Goal: Information Seeking & Learning: Learn about a topic

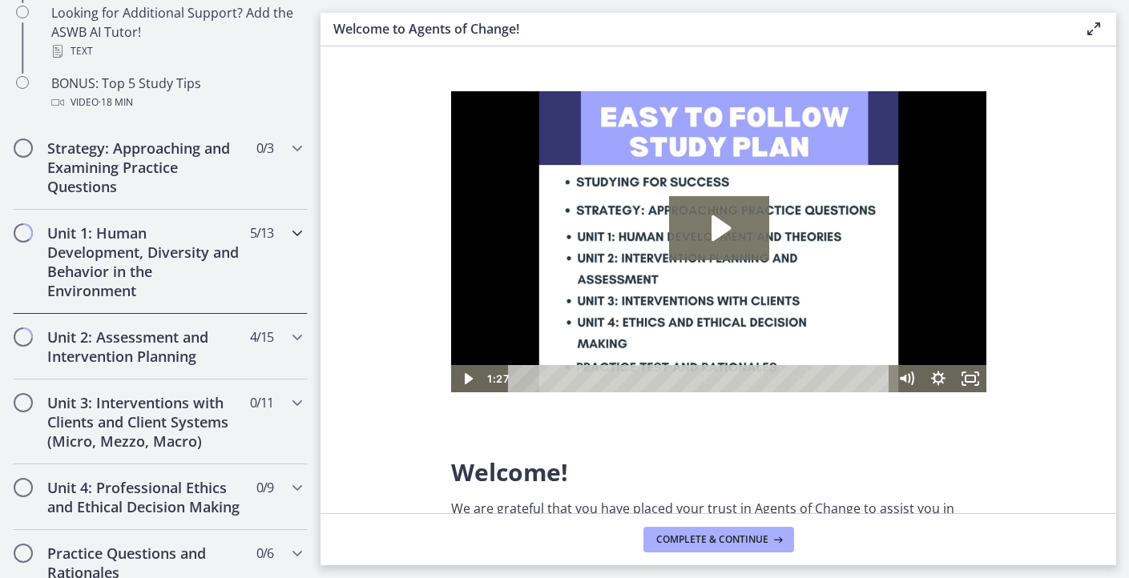
scroll to position [951, 0]
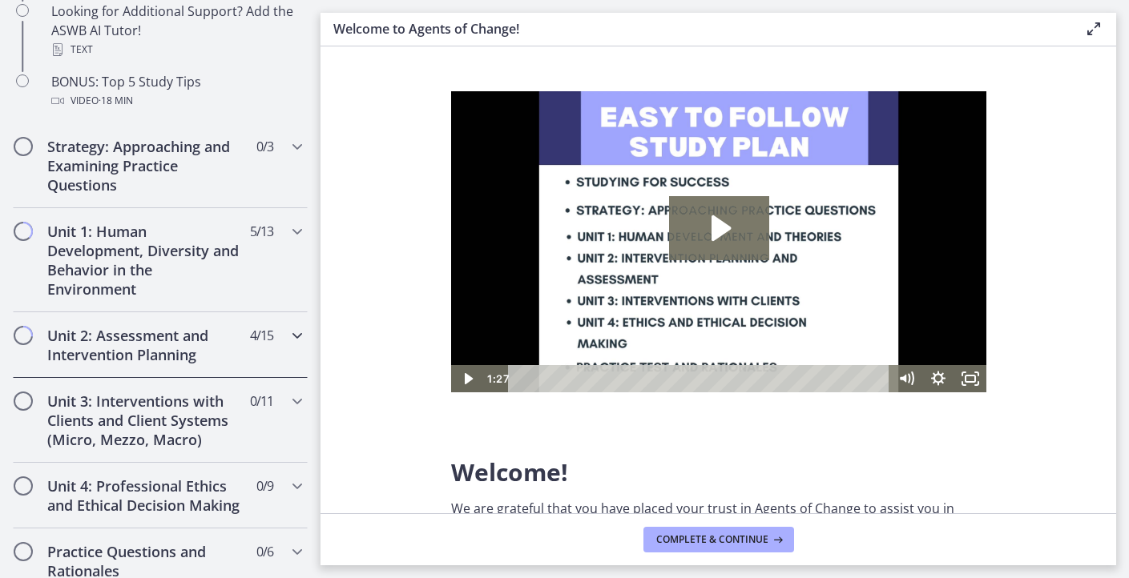
click at [167, 364] on div "Unit 2: Assessment and Intervention Planning 4 / 15 Completed" at bounding box center [160, 345] width 295 height 66
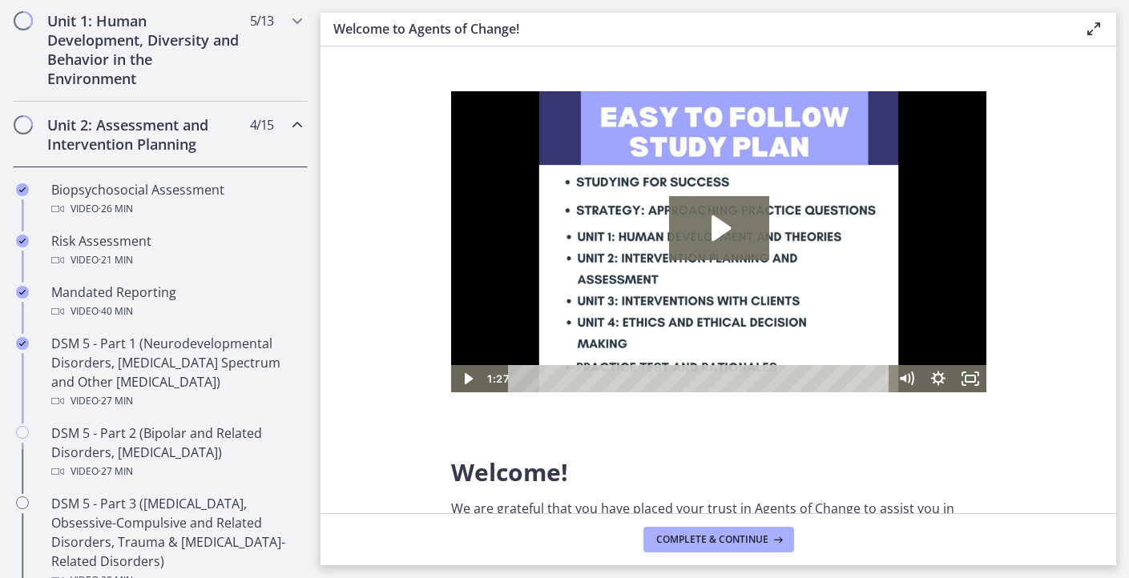
scroll to position [417, 0]
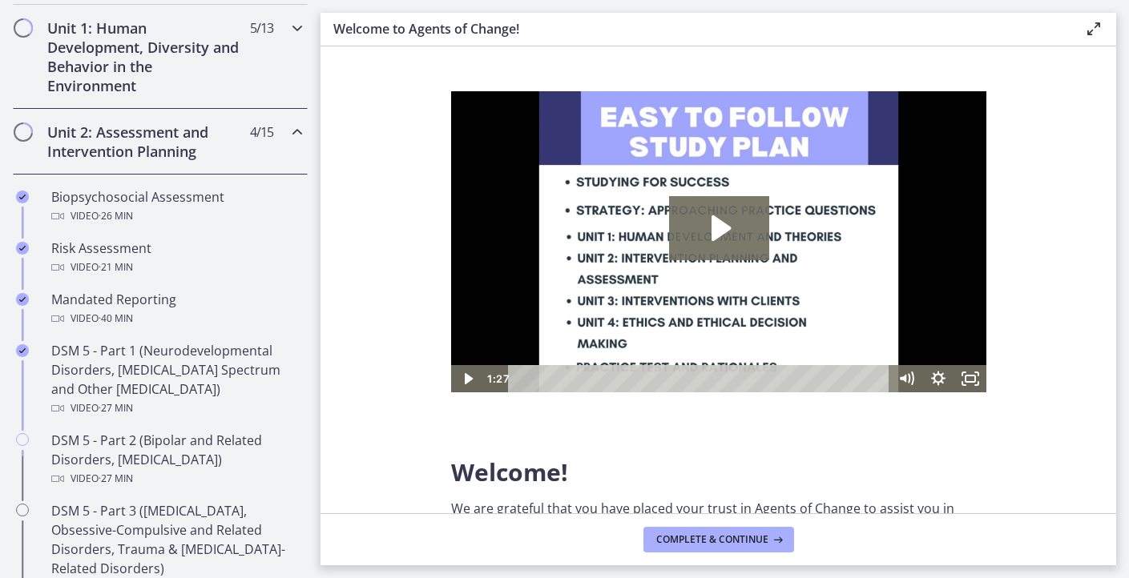
click at [185, 64] on h2 "Unit 1: Human Development, Diversity and Behavior in the Environment" at bounding box center [144, 56] width 195 height 77
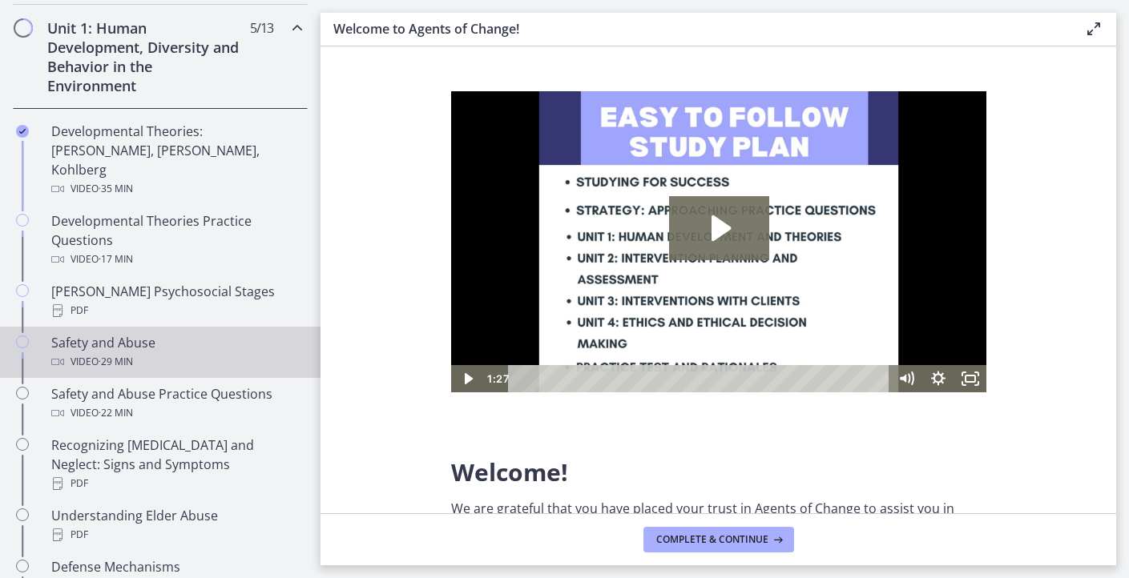
click at [114, 352] on span "· 29 min" at bounding box center [116, 361] width 34 height 19
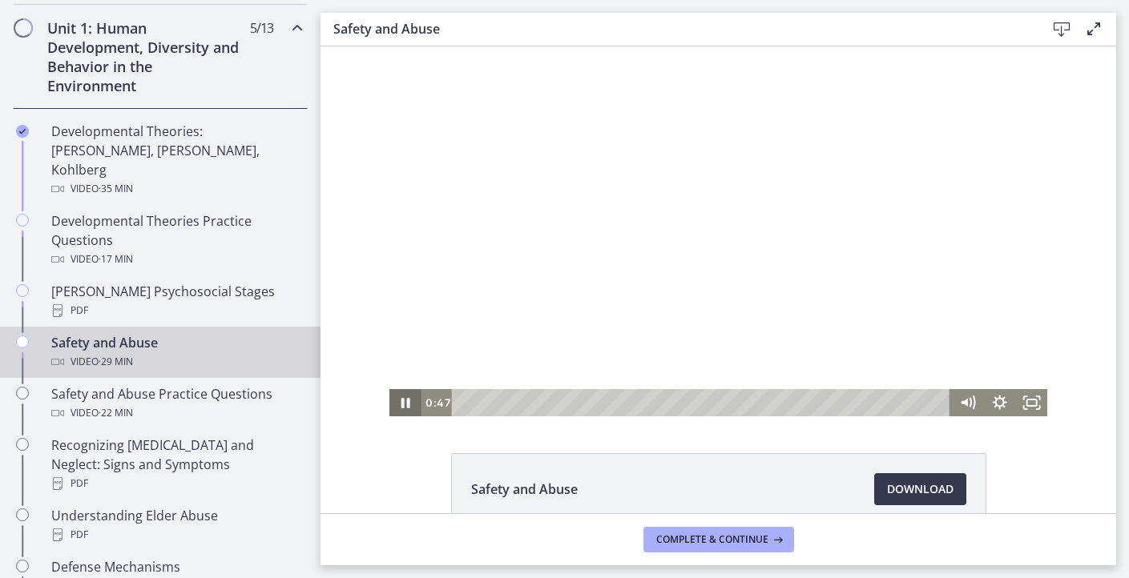
click at [405, 401] on icon "Pause" at bounding box center [405, 402] width 32 height 27
click at [405, 401] on icon "Play Video" at bounding box center [406, 402] width 8 height 11
click at [406, 397] on icon "Pause" at bounding box center [405, 402] width 32 height 27
